Goal: Information Seeking & Learning: Check status

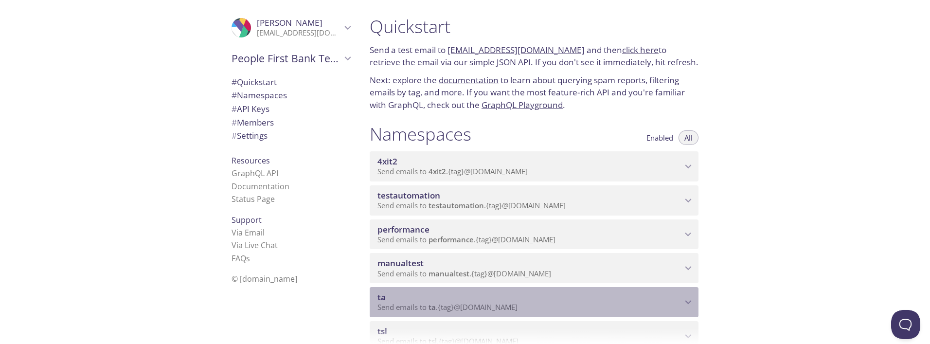
click at [444, 293] on span "ta" at bounding box center [529, 297] width 304 height 11
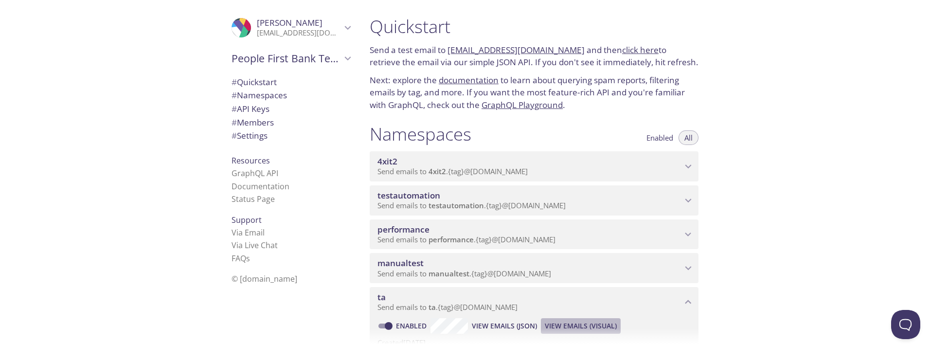
click at [571, 324] on span "View Emails (Visual)" at bounding box center [581, 326] width 72 height 12
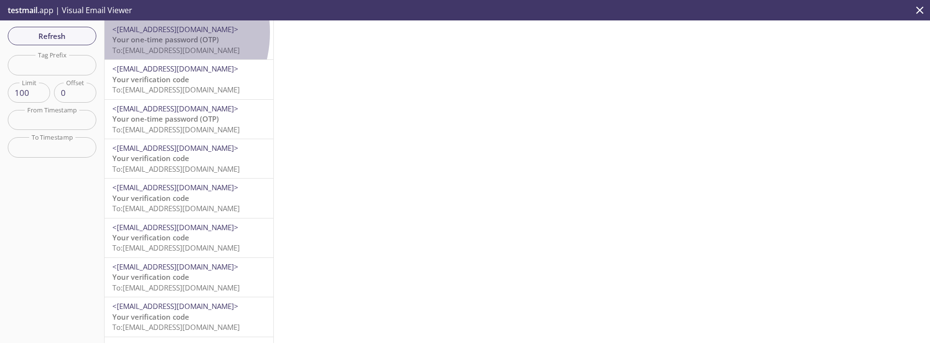
click at [148, 32] on span "<[EMAIL_ADDRESS][DOMAIN_NAME]>" at bounding box center [175, 29] width 126 height 10
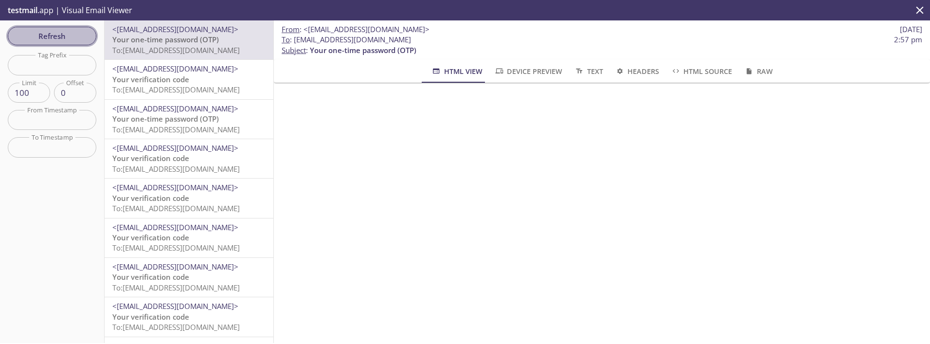
click at [61, 27] on button "Refresh" at bounding box center [52, 36] width 89 height 18
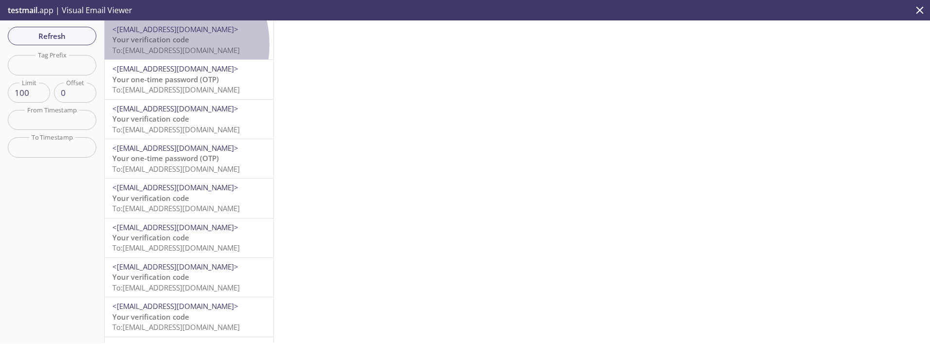
click at [159, 45] on span "To: [EMAIL_ADDRESS][DOMAIN_NAME]" at bounding box center [175, 50] width 127 height 10
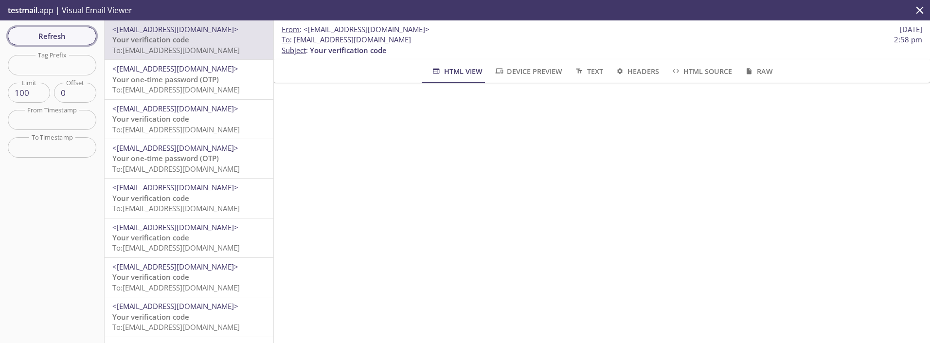
click at [43, 33] on span "Refresh" at bounding box center [52, 36] width 73 height 13
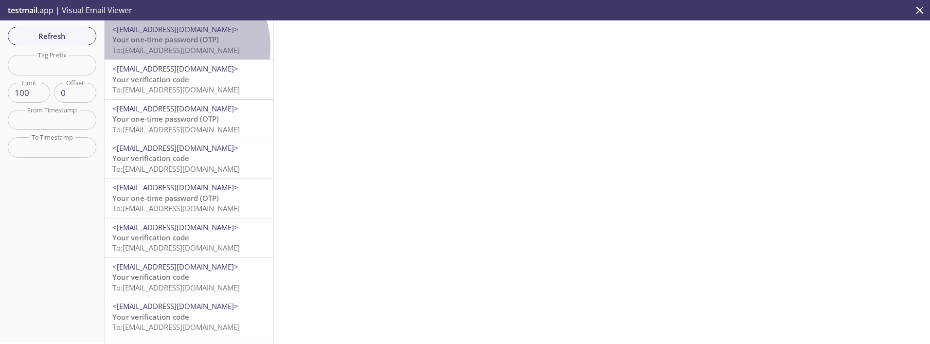
click at [175, 47] on span "To: [EMAIL_ADDRESS][DOMAIN_NAME]" at bounding box center [175, 50] width 127 height 10
